Goal: Task Accomplishment & Management: Manage account settings

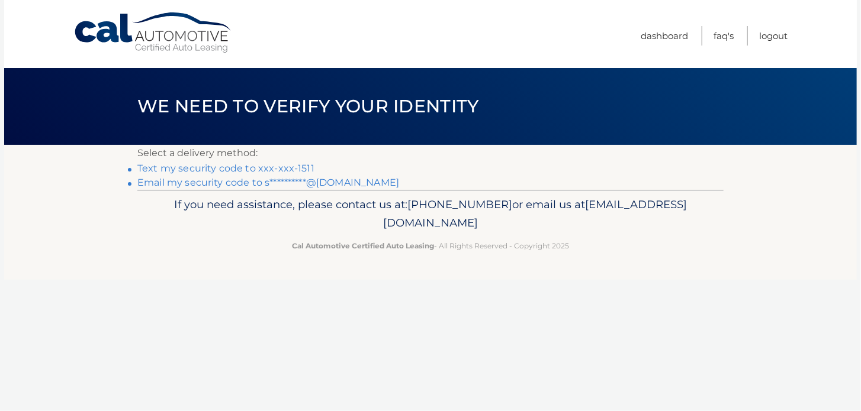
click at [279, 167] on link "Text my security code to xxx-xxx-1511" at bounding box center [225, 168] width 177 height 11
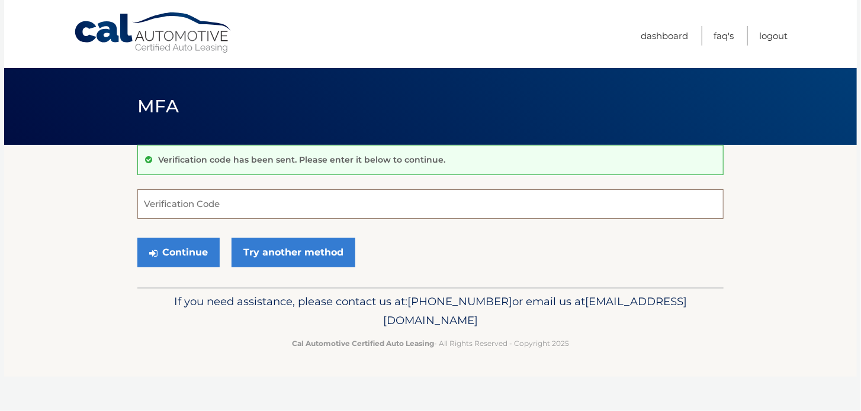
click at [268, 202] on input "Verification Code" at bounding box center [430, 204] width 586 height 30
type input "613599"
click at [181, 255] on button "Continue" at bounding box center [178, 253] width 82 height 30
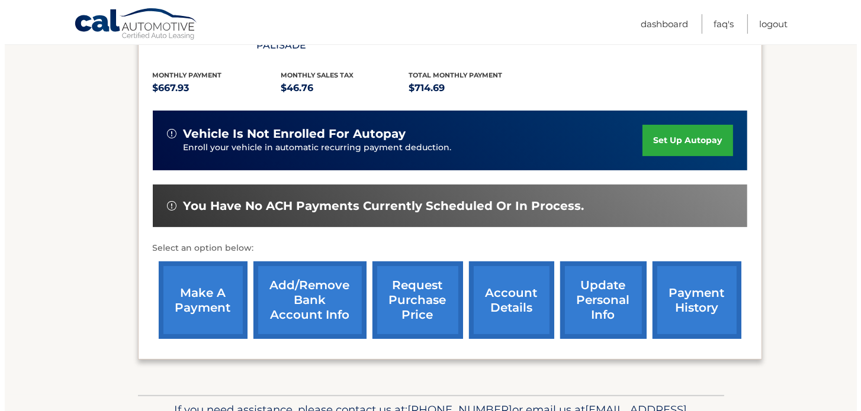
scroll to position [249, 0]
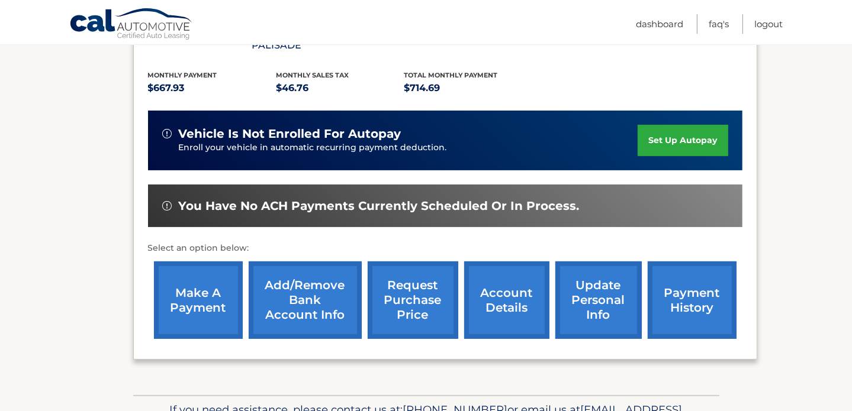
click at [411, 288] on link "request purchase price" at bounding box center [413, 301] width 91 height 78
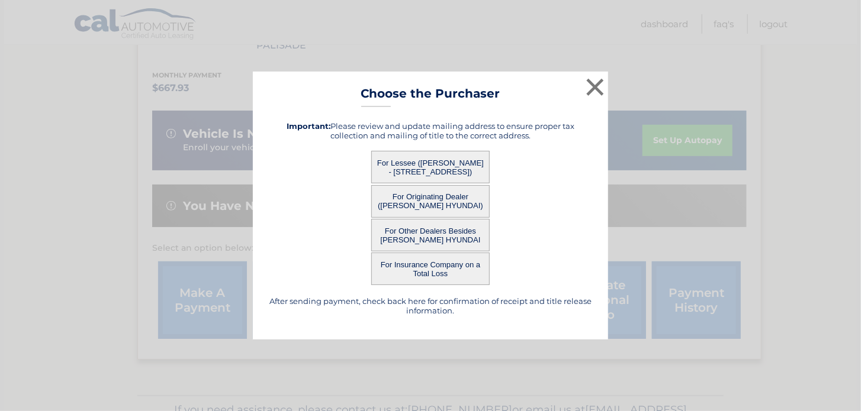
click at [445, 237] on button "For Other Dealers Besides [PERSON_NAME] HYUNDAI" at bounding box center [430, 235] width 118 height 33
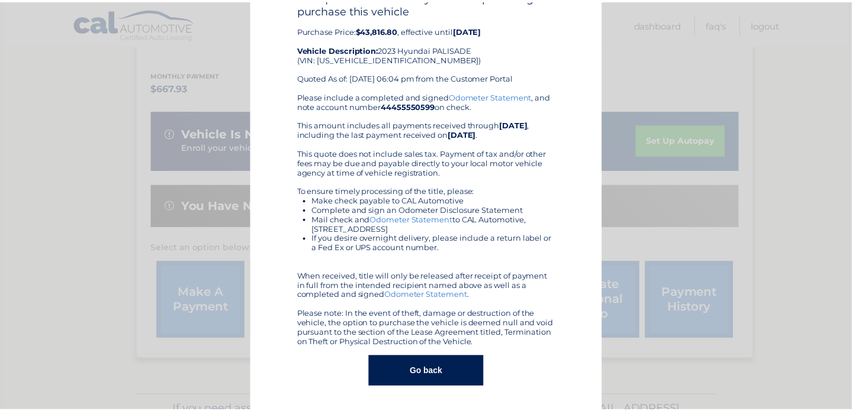
scroll to position [0, 0]
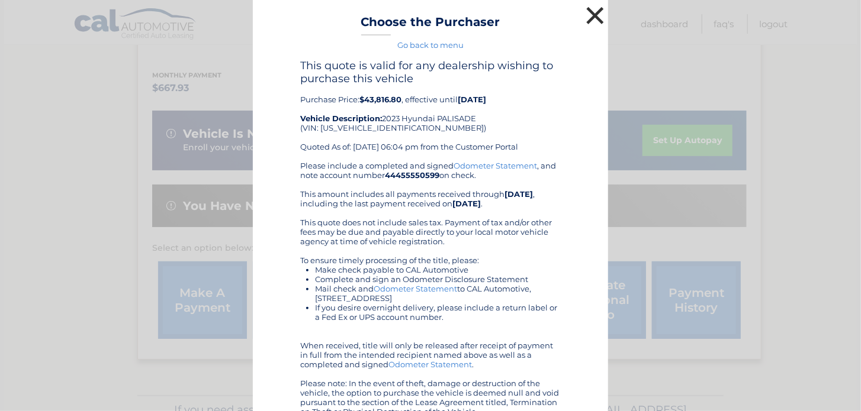
click at [585, 17] on button "×" at bounding box center [595, 16] width 24 height 24
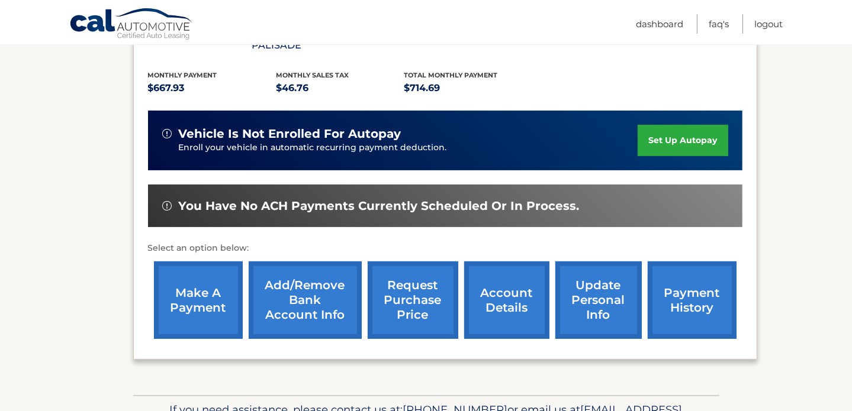
click at [404, 279] on link "request purchase price" at bounding box center [413, 301] width 91 height 78
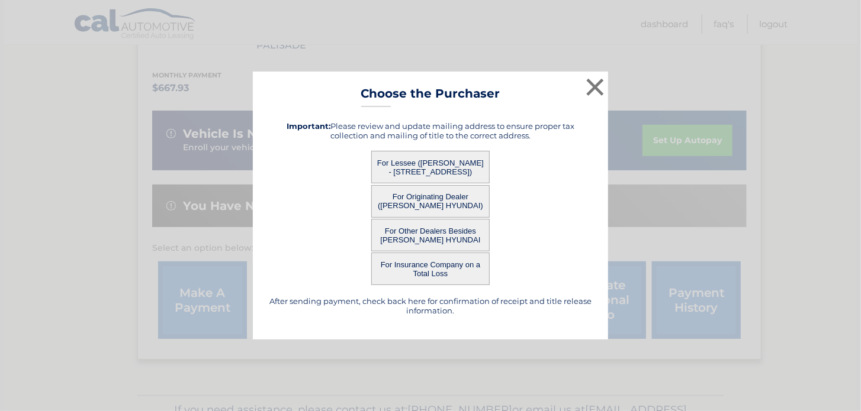
click at [436, 153] on button "For Lessee ([PERSON_NAME] - [STREET_ADDRESS])" at bounding box center [430, 167] width 118 height 33
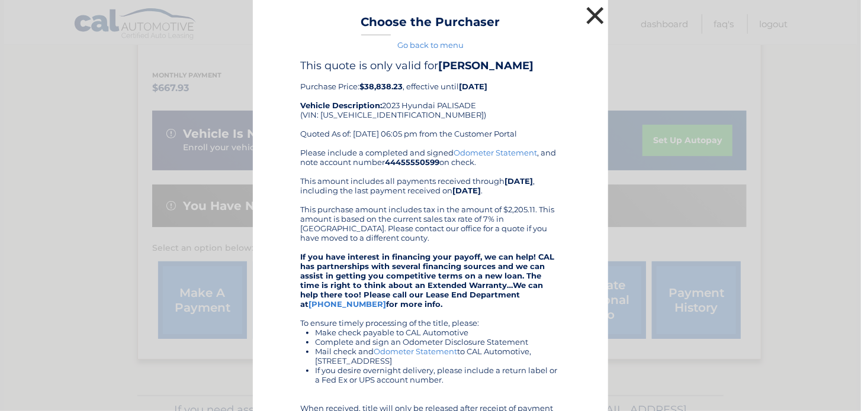
click at [586, 17] on button "×" at bounding box center [595, 16] width 24 height 24
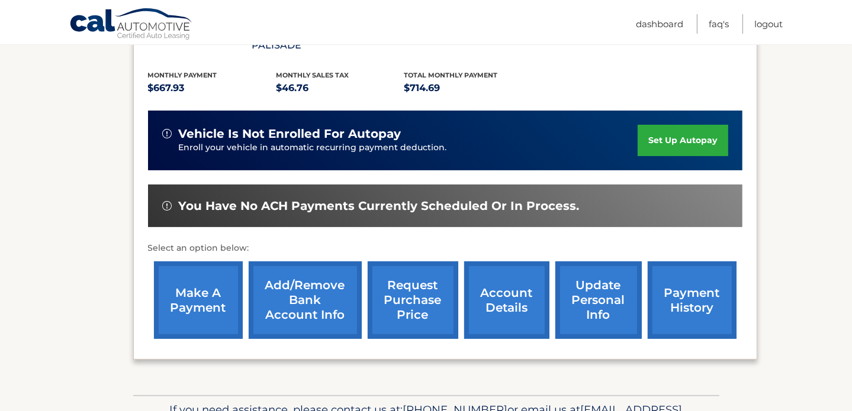
click at [416, 280] on link "request purchase price" at bounding box center [413, 301] width 91 height 78
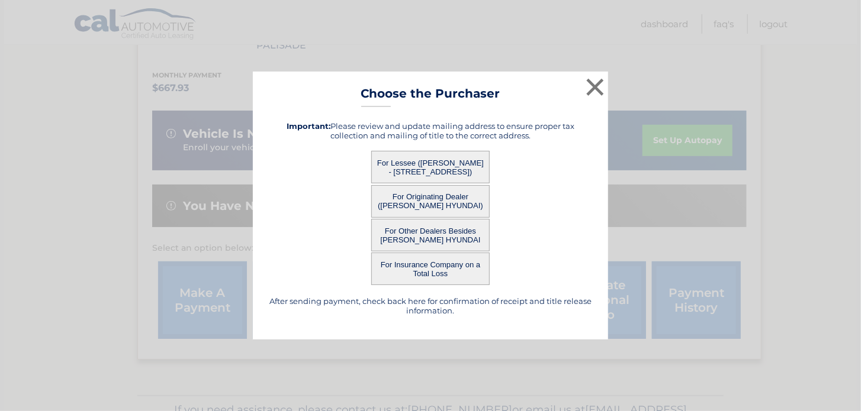
click at [424, 205] on button "For Originating Dealer ([PERSON_NAME] HYUNDAI)" at bounding box center [430, 201] width 118 height 33
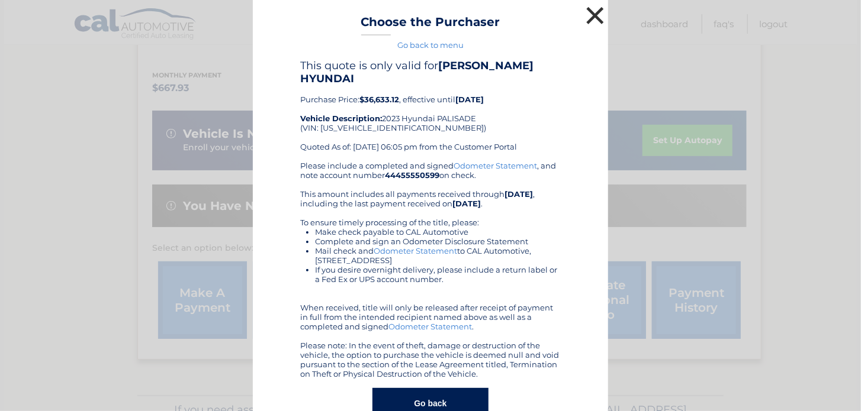
click at [596, 9] on button "×" at bounding box center [595, 16] width 24 height 24
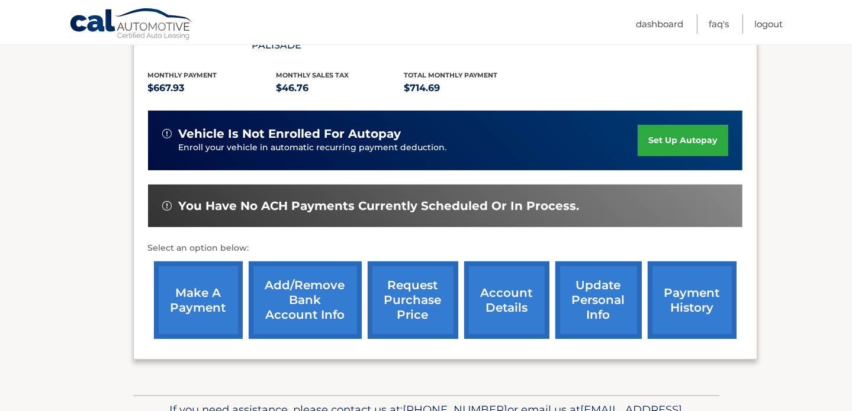
click at [9, 182] on section "my vehicles Add a new lease lease account #44455550599 vehicle 2023 Hyundai PAL…" at bounding box center [426, 145] width 852 height 499
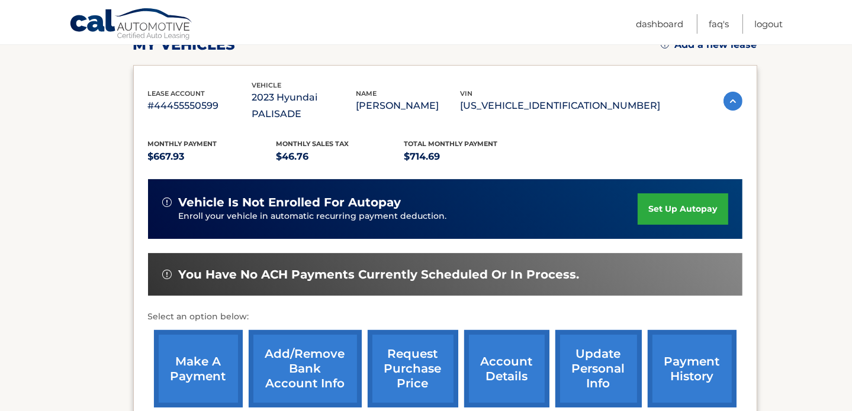
scroll to position [180, 0]
click at [498, 352] on link "account details" at bounding box center [506, 369] width 85 height 78
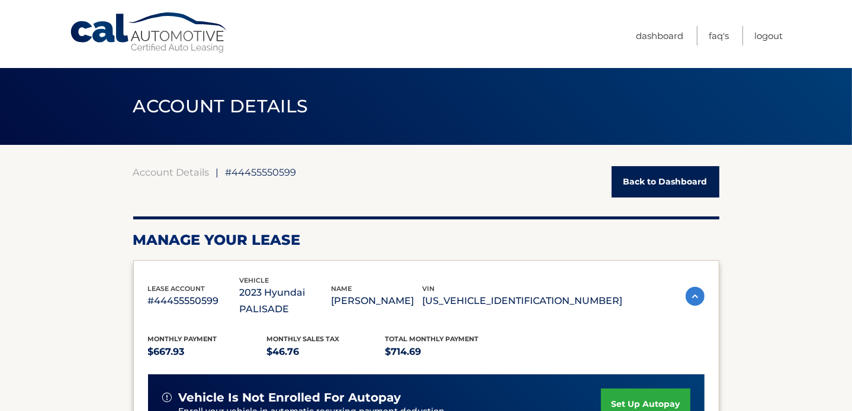
click at [17, 38] on div "Cal Automotive Menu Dashboard FAQ's Logout" at bounding box center [426, 34] width 852 height 68
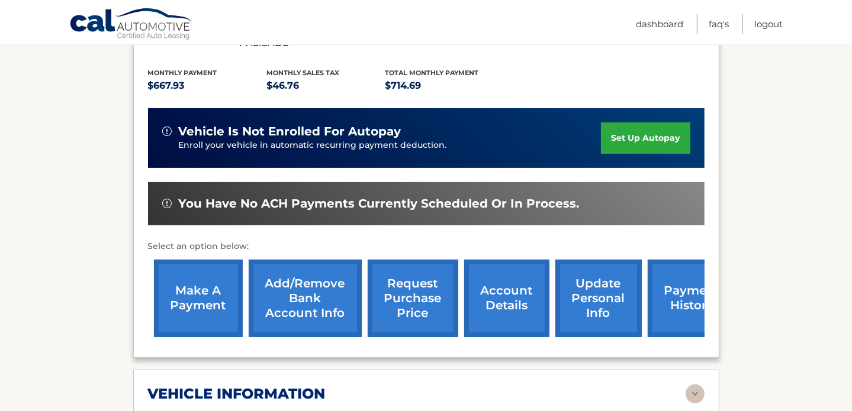
scroll to position [265, 0]
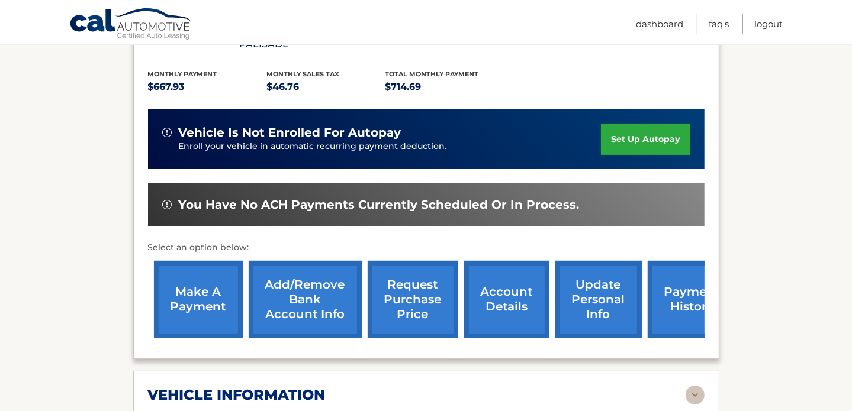
click at [491, 281] on link "account details" at bounding box center [506, 300] width 85 height 78
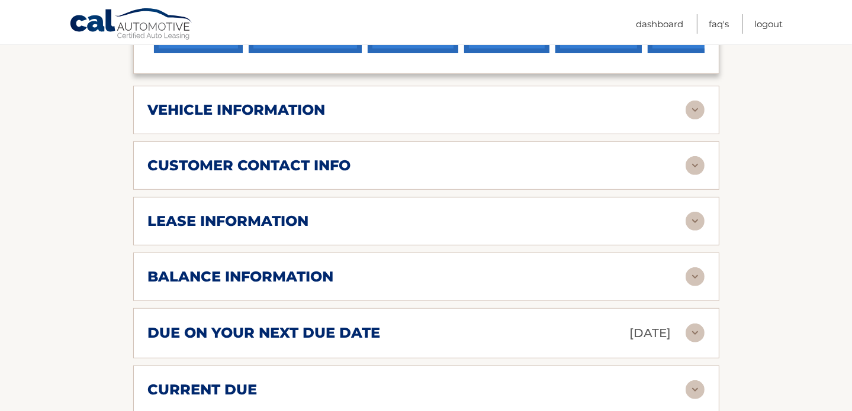
scroll to position [551, 0]
click at [693, 267] on img at bounding box center [695, 276] width 19 height 19
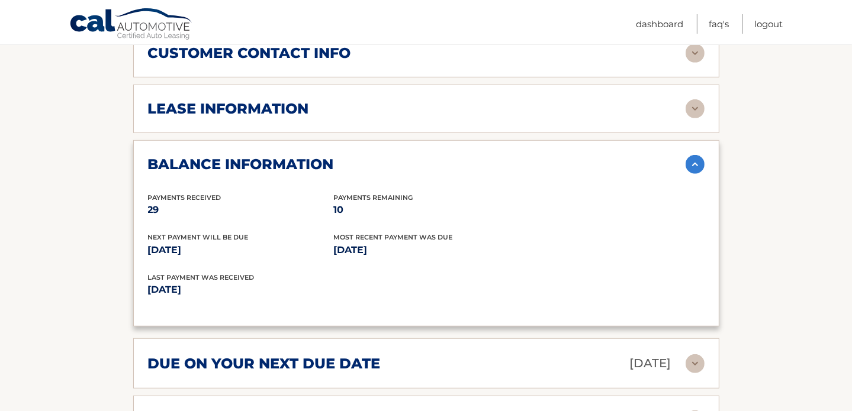
scroll to position [673, 0]
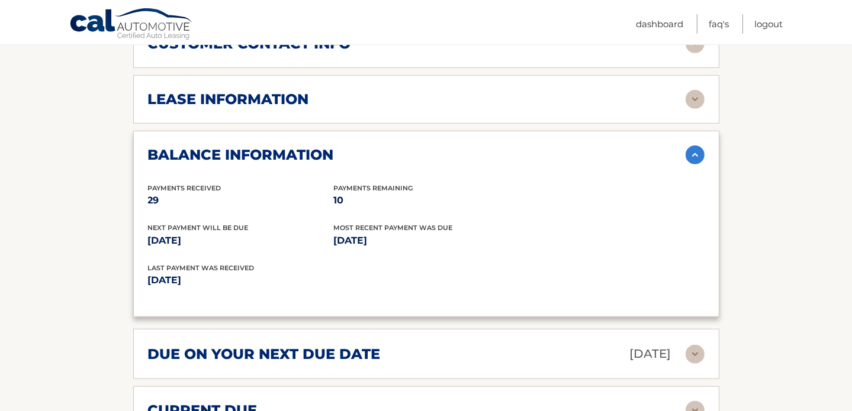
click at [10, 240] on section "Account Details | #44455550599 Back to Dashboard Manage Your Lease lease accoun…" at bounding box center [426, 80] width 852 height 1217
click at [9, 110] on section "Account Details | #44455550599 Back to Dashboard Manage Your Lease lease accoun…" at bounding box center [426, 80] width 852 height 1217
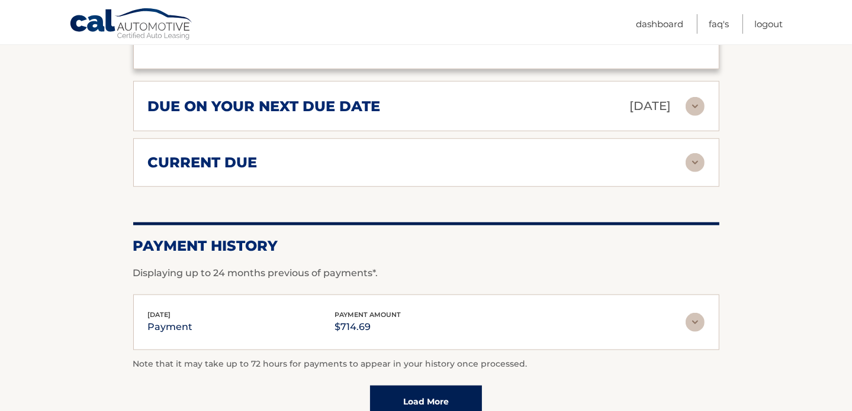
scroll to position [921, 0]
